Goal: Information Seeking & Learning: Compare options

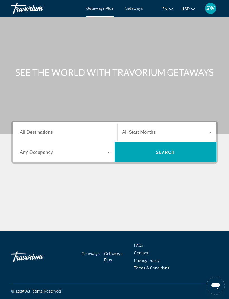
click at [103, 154] on span "Search widget" at bounding box center [63, 152] width 87 height 7
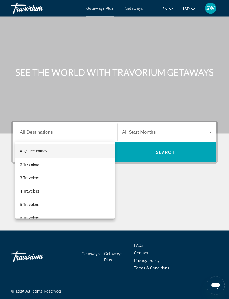
scroll to position [18, 0]
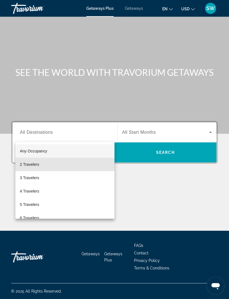
click at [30, 166] on span "2 Travelers" at bounding box center [29, 164] width 19 height 7
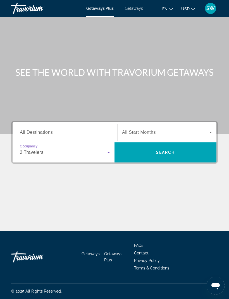
click at [137, 130] on span "All Start Months" at bounding box center [139, 132] width 34 height 5
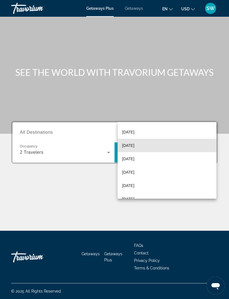
scroll to position [43, 0]
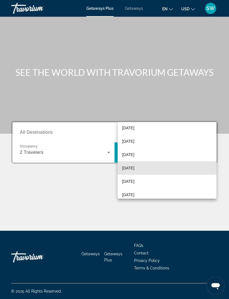
click at [131, 170] on span "[DATE]" at bounding box center [128, 168] width 12 height 7
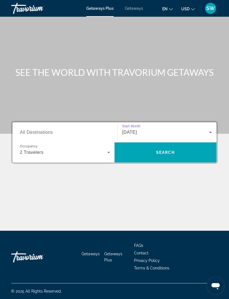
click at [139, 146] on span "Search" at bounding box center [165, 152] width 102 height 13
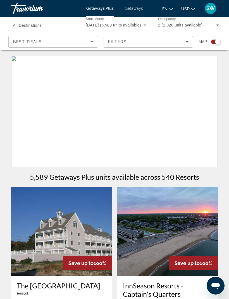
scroll to position [18, 0]
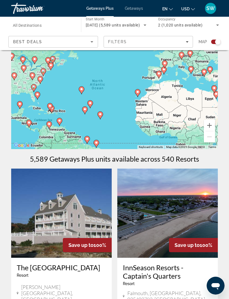
click at [208, 13] on div "SW" at bounding box center [210, 8] width 11 height 11
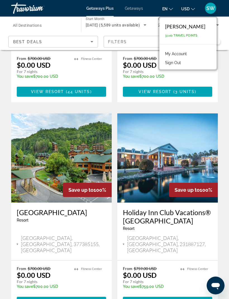
scroll to position [480, 0]
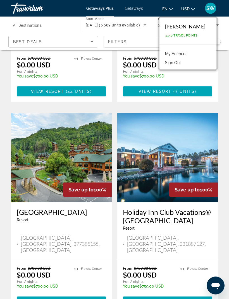
click at [35, 295] on span "Main content" at bounding box center [61, 301] width 89 height 13
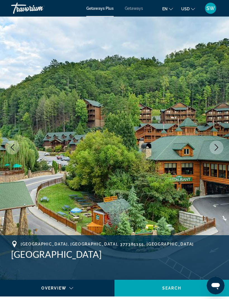
scroll to position [1, 0]
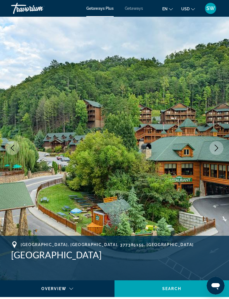
click at [215, 150] on icon "Next image" at bounding box center [216, 148] width 7 height 7
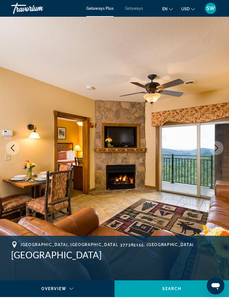
click at [214, 154] on button "Next image" at bounding box center [216, 148] width 14 height 14
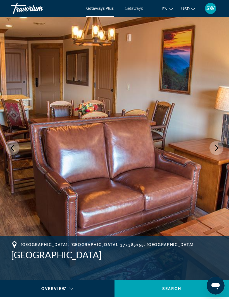
click at [214, 152] on button "Next image" at bounding box center [216, 148] width 14 height 14
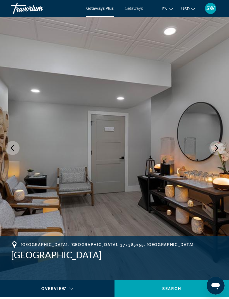
click at [215, 156] on img "Main content" at bounding box center [114, 148] width 229 height 265
click at [215, 153] on button "Next image" at bounding box center [216, 148] width 14 height 14
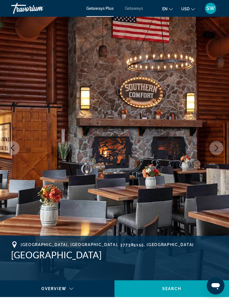
click at [211, 152] on button "Next image" at bounding box center [216, 148] width 14 height 14
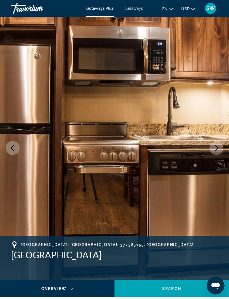
click at [214, 152] on button "Next image" at bounding box center [216, 148] width 14 height 14
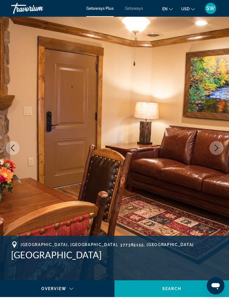
click at [213, 147] on icon "Next image" at bounding box center [216, 148] width 7 height 7
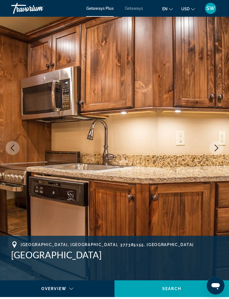
click at [218, 151] on icon "Next image" at bounding box center [216, 148] width 7 height 7
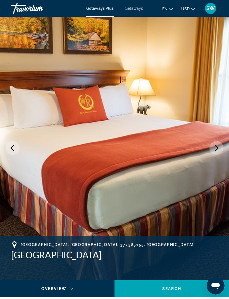
click at [210, 149] on button "Next image" at bounding box center [216, 148] width 14 height 14
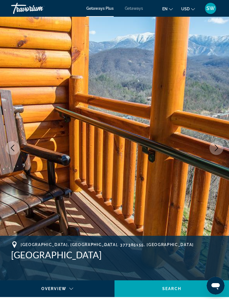
click at [214, 151] on icon "Next image" at bounding box center [216, 148] width 7 height 7
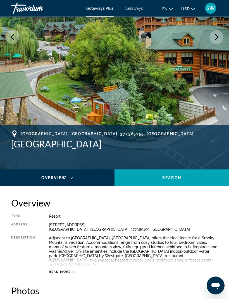
click at [55, 273] on span "Read more" at bounding box center [60, 273] width 22 height 4
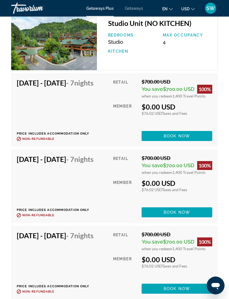
scroll to position [1197, 0]
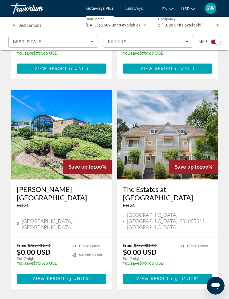
scroll to position [1155, 0]
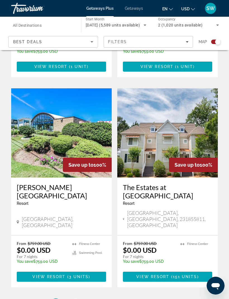
click at [74, 299] on span "2" at bounding box center [75, 304] width 3 height 6
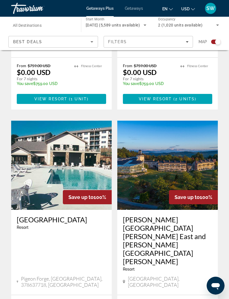
scroll to position [277, 0]
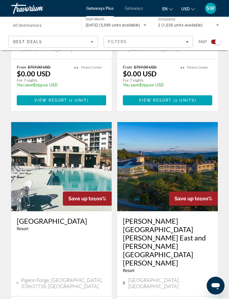
click at [42, 130] on img "Main content" at bounding box center [61, 166] width 100 height 89
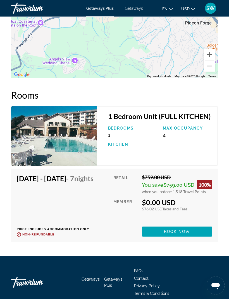
scroll to position [1063, 0]
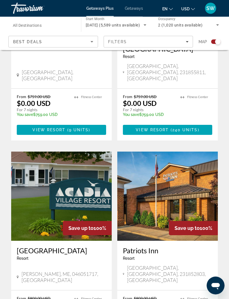
scroll to position [1141, 0]
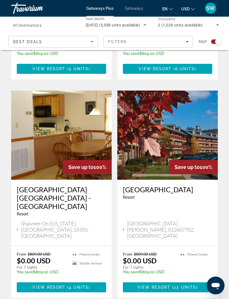
scroll to position [1161, 0]
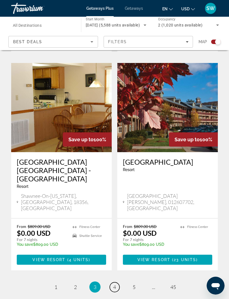
click at [115, 284] on span "4" at bounding box center [114, 287] width 3 height 6
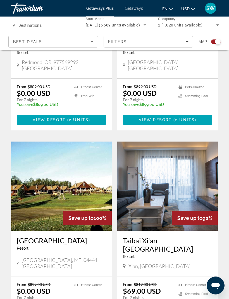
scroll to position [1088, 0]
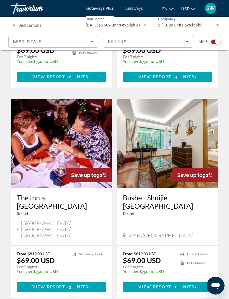
scroll to position [1108, 0]
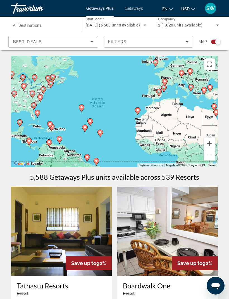
click at [137, 7] on span "Getaways" at bounding box center [134, 8] width 18 height 4
